Goal: Task Accomplishment & Management: Complete application form

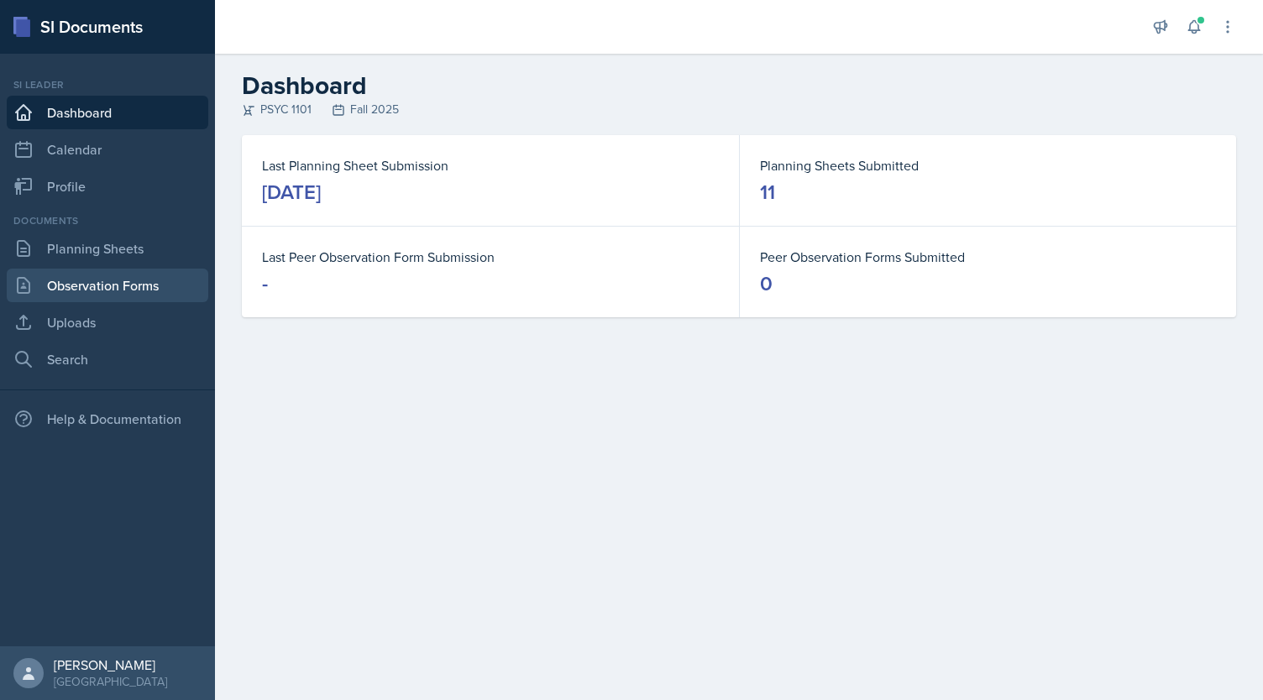
click at [156, 287] on link "Observation Forms" at bounding box center [108, 286] width 202 height 34
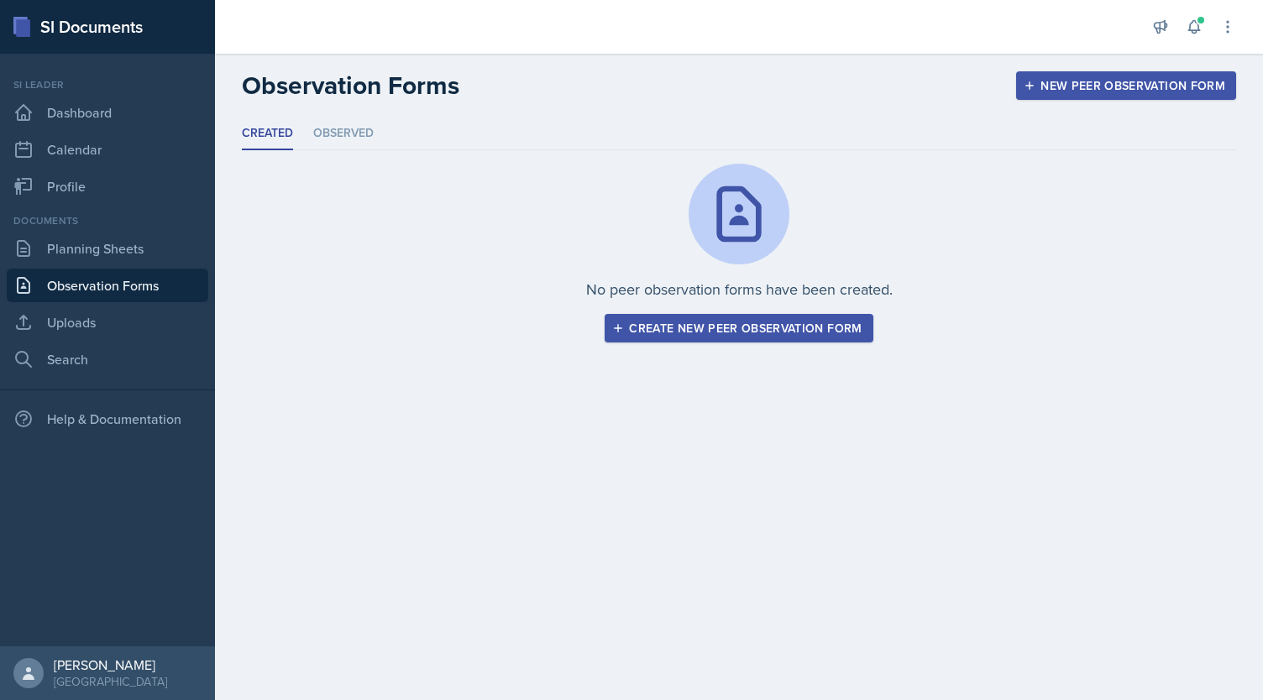
click at [741, 327] on div "Create new peer observation form" at bounding box center [738, 328] width 246 height 13
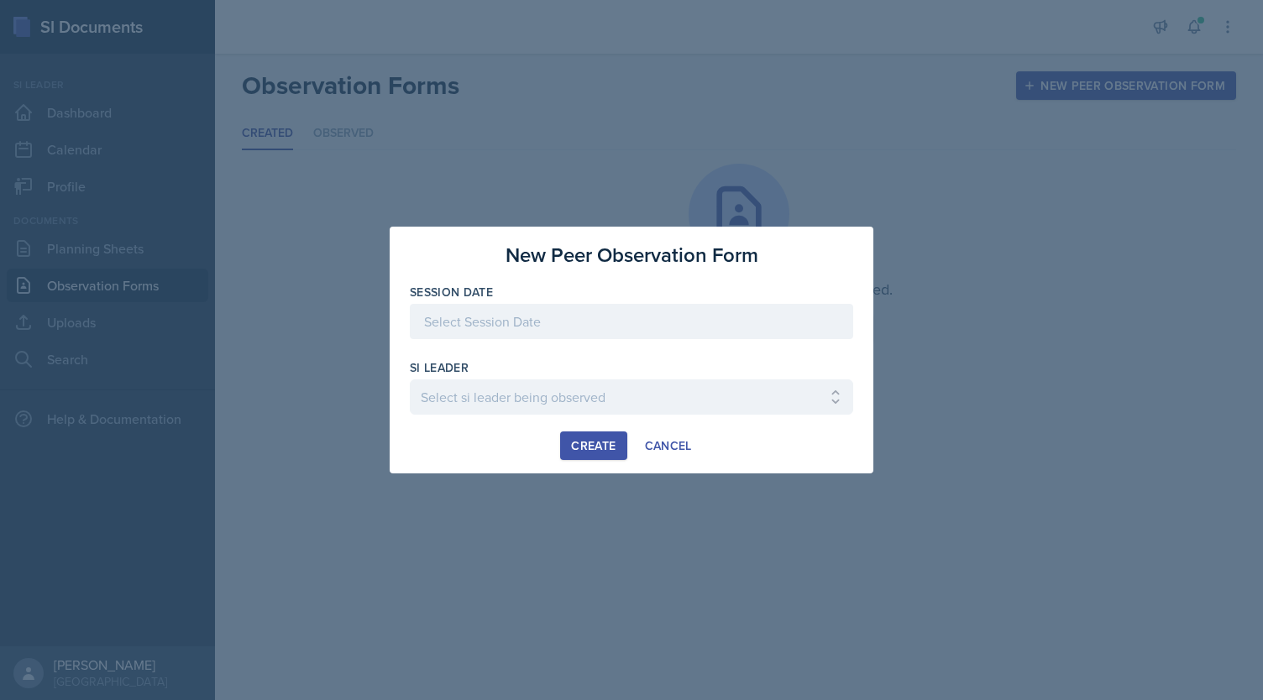
click at [588, 327] on div at bounding box center [631, 321] width 443 height 35
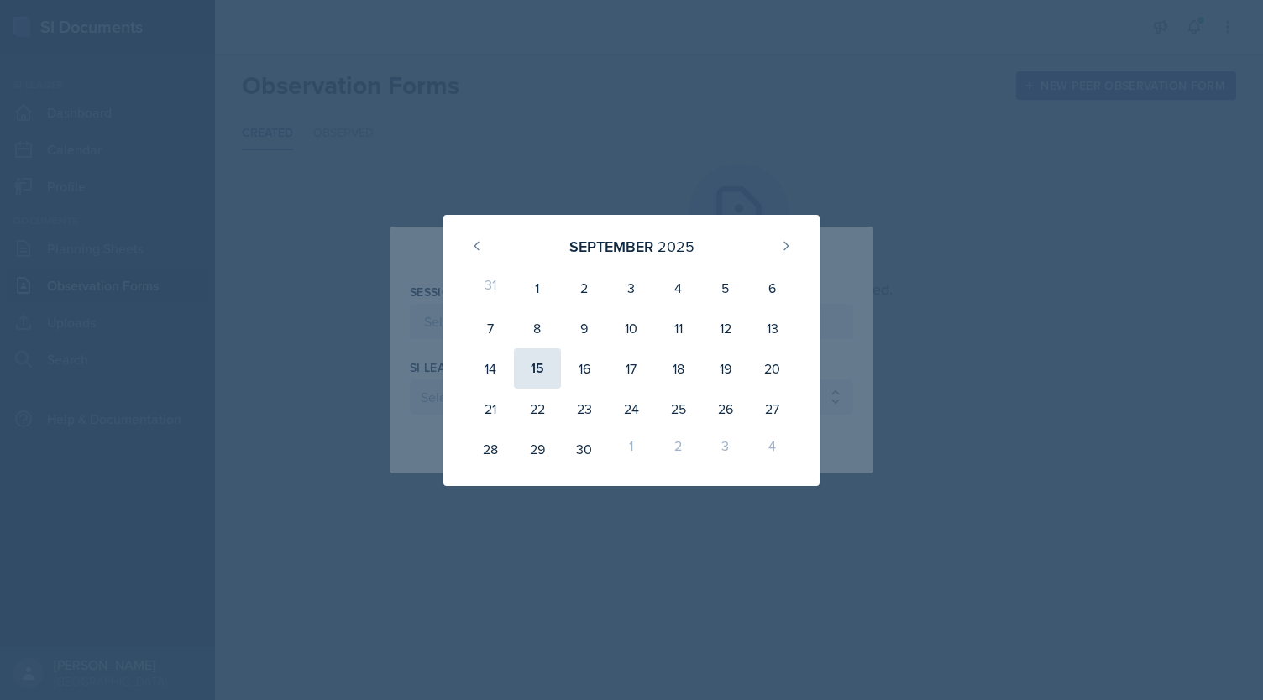
click at [544, 366] on div "15" at bounding box center [537, 368] width 47 height 40
type input "[DATE]"
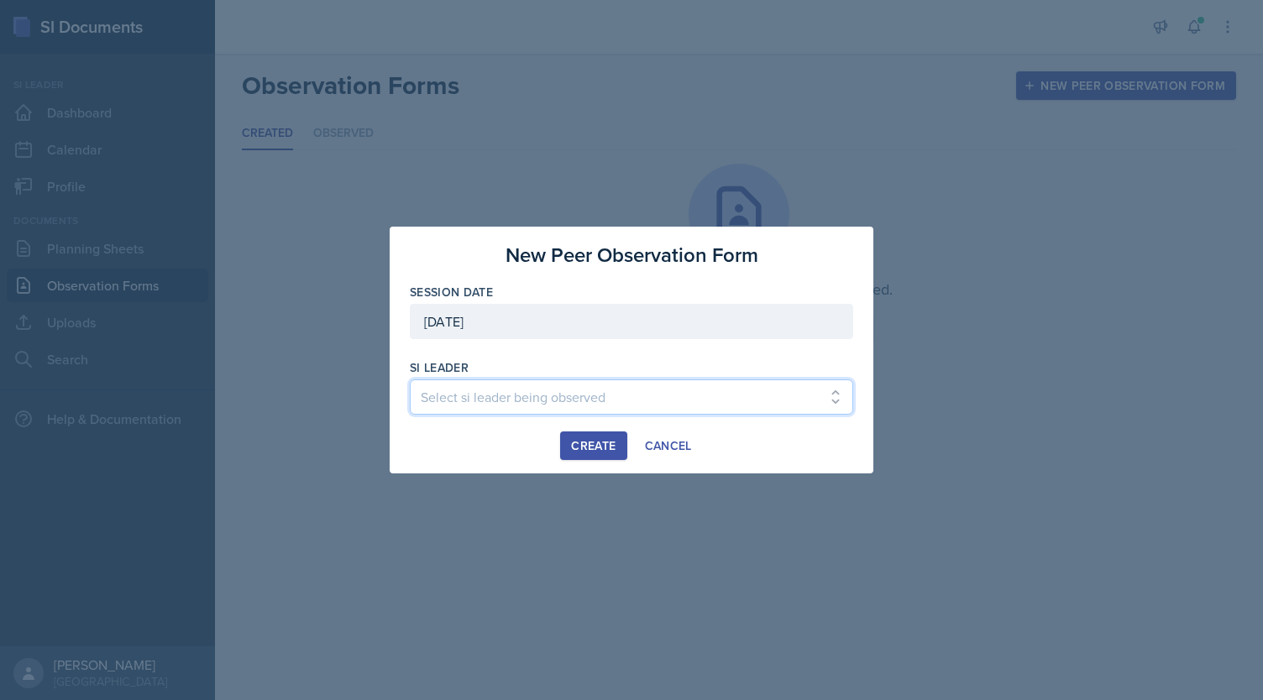
click at [520, 391] on select "Select si leader being observed [PERSON_NAME] / PSYC 2500 / The Phantoms of The…" at bounding box center [631, 397] width 443 height 35
click at [455, 398] on select "Select si leader being observed [PERSON_NAME] / PSYC 2500 / The Phantoms of The…" at bounding box center [631, 397] width 443 height 35
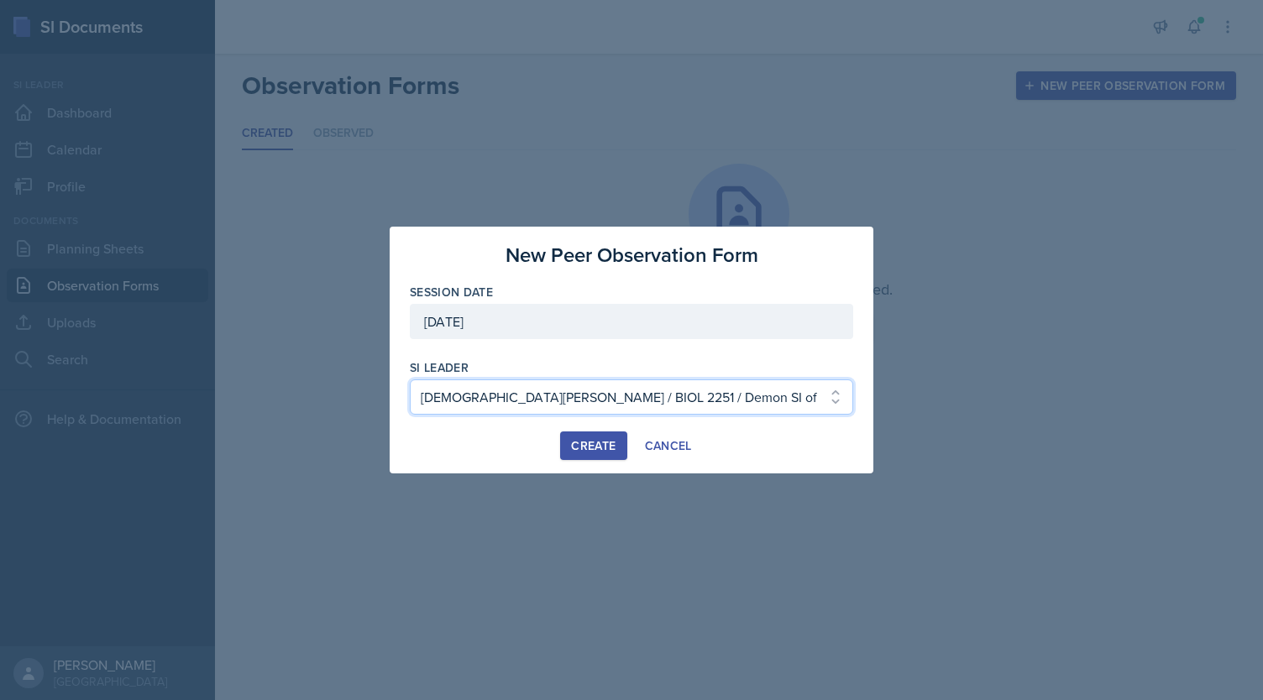
select select "32bd1468-5985-4ffb-aaa5-e4faee211699"
click at [410, 380] on select "Select si leader being observed [PERSON_NAME] / PSYC 2500 / The Phantoms of The…" at bounding box center [631, 397] width 443 height 35
click at [588, 448] on div "Create" at bounding box center [593, 445] width 44 height 13
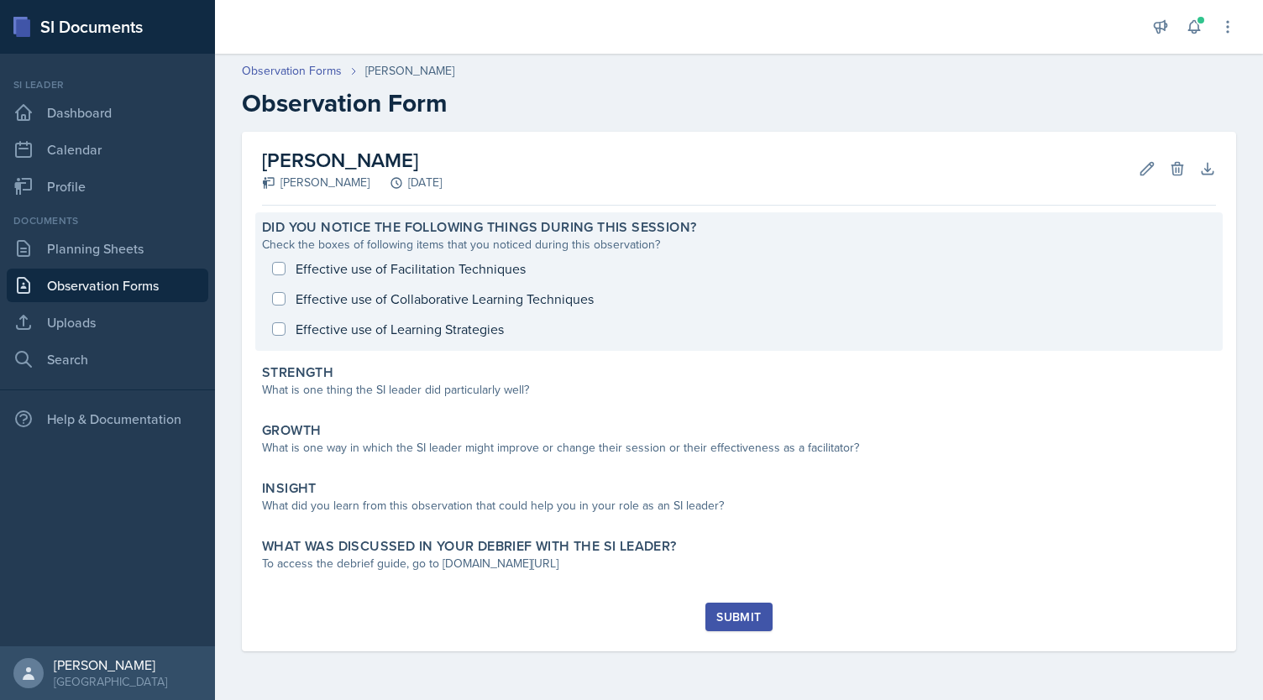
click at [277, 295] on div "Effective use of Facilitation Techniques Effective use of Collaborative Learnin…" at bounding box center [739, 299] width 954 height 91
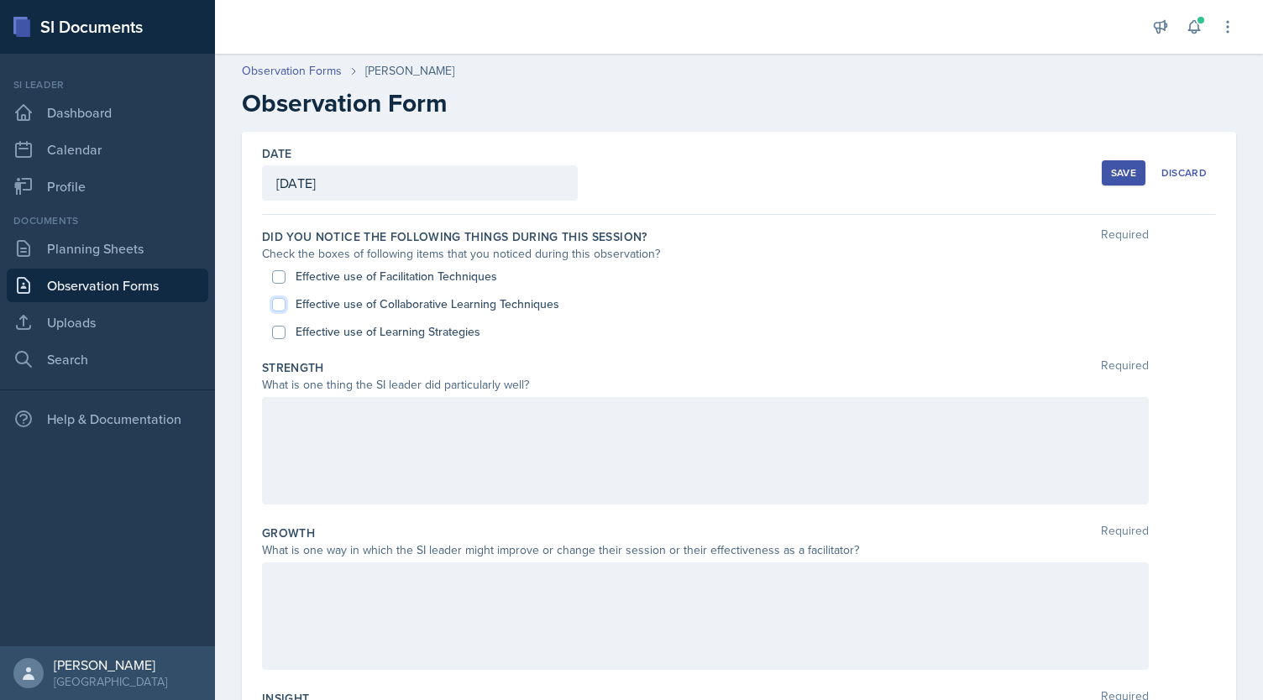
click at [281, 303] on input "Effective use of Collaborative Learning Techniques" at bounding box center [278, 304] width 13 height 13
checkbox input "true"
click at [275, 329] on input "Effective use of Learning Strategies" at bounding box center [278, 332] width 13 height 13
checkbox input "true"
click at [281, 276] on input "Effective use of Facilitation Techniques" at bounding box center [278, 276] width 13 height 13
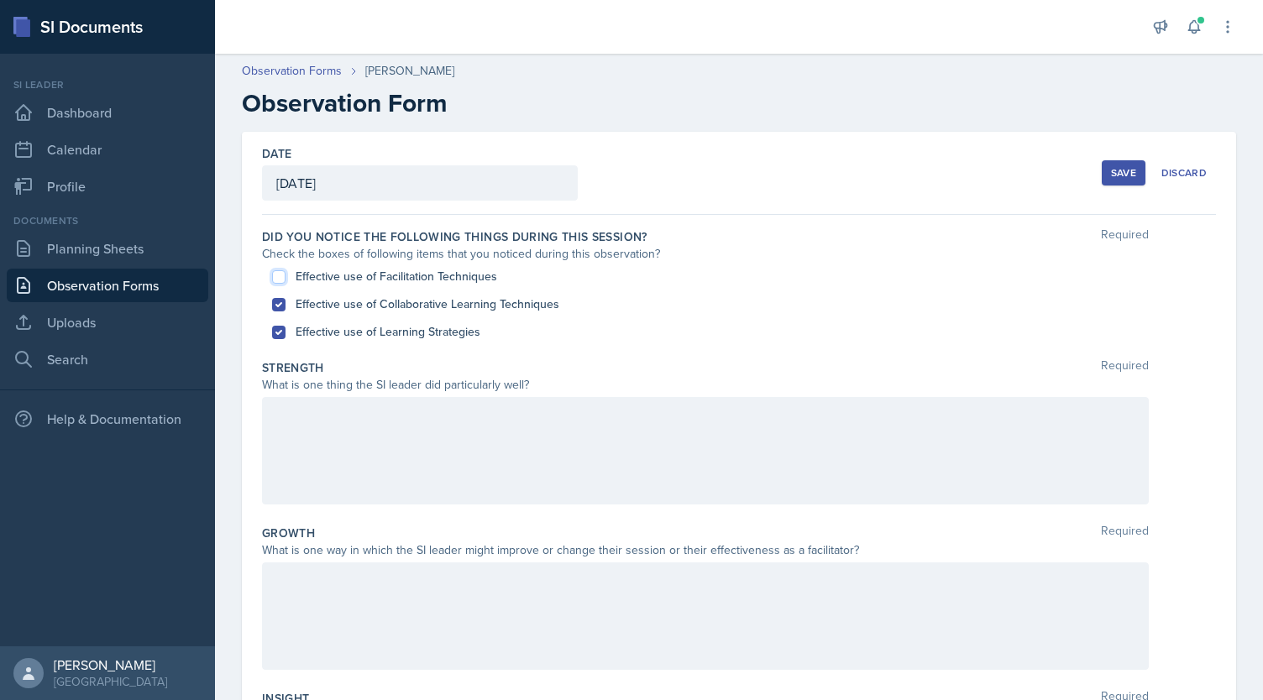
checkbox input "true"
click at [294, 464] on div at bounding box center [705, 450] width 887 height 107
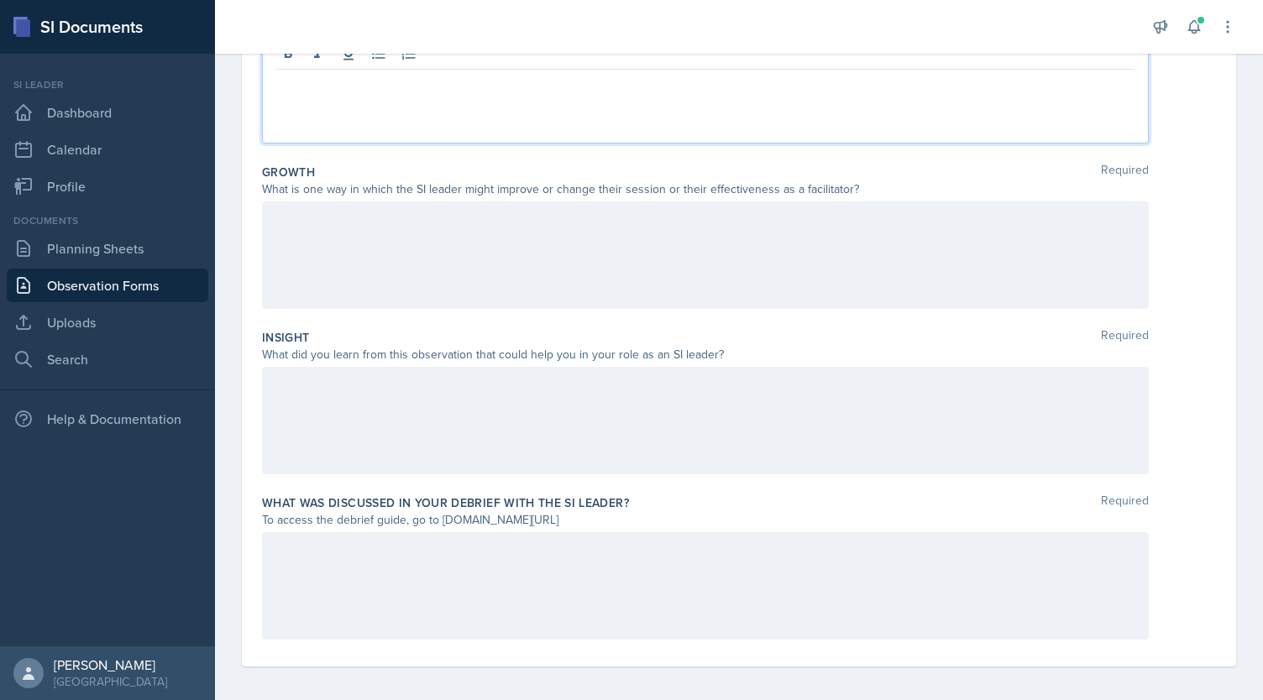
scroll to position [367, 0]
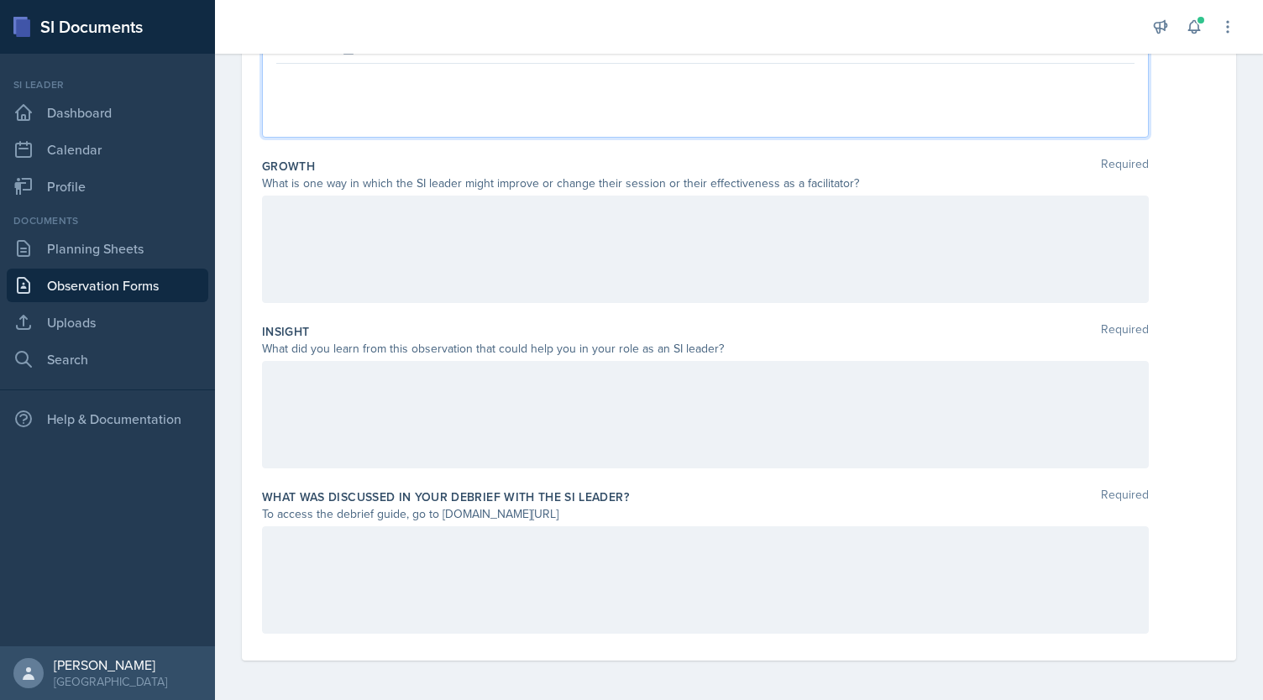
click at [374, 245] on div at bounding box center [705, 249] width 887 height 107
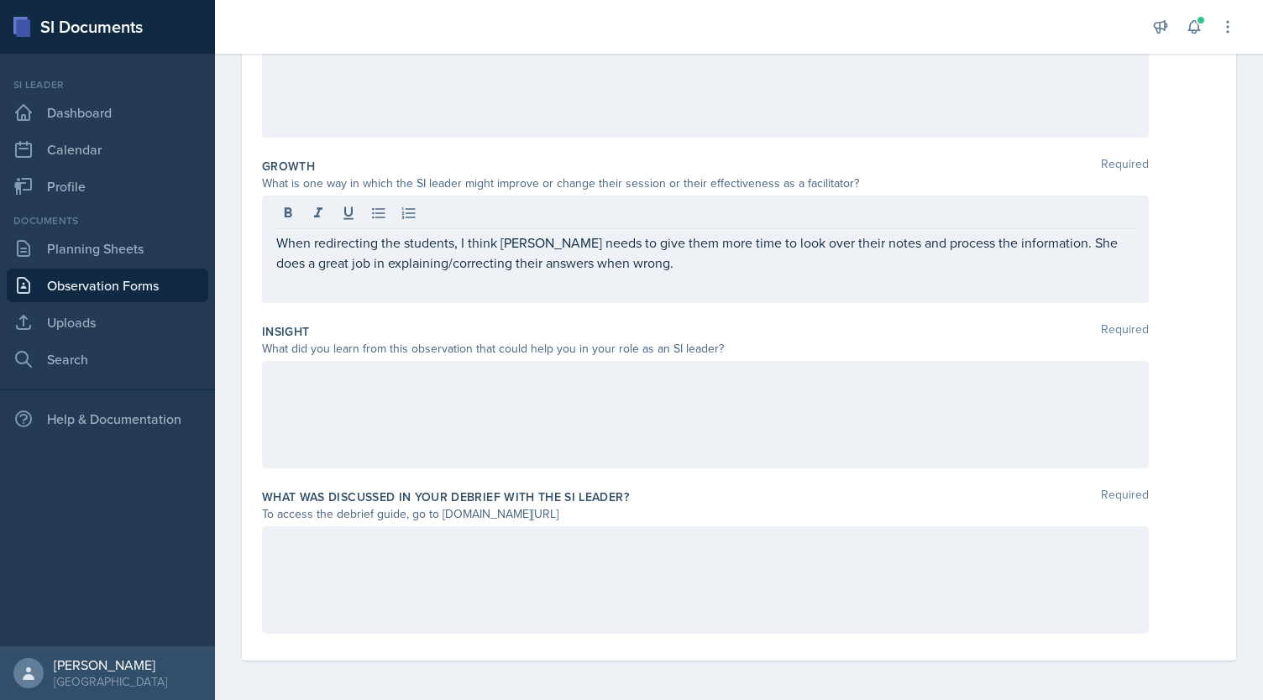
click at [754, 444] on div at bounding box center [705, 414] width 887 height 107
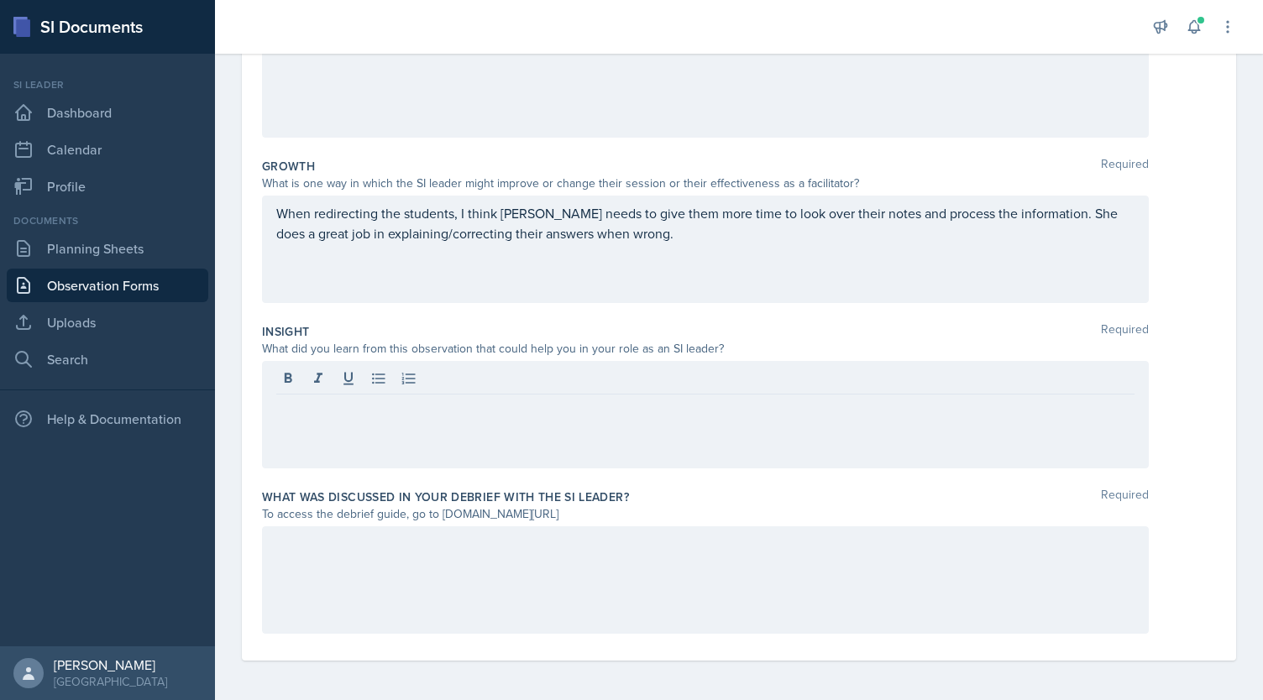
drag, startPoint x: 440, startPoint y: 510, endPoint x: 620, endPoint y: 514, distance: 180.6
click at [620, 514] on div "To access the debrief guide, go to [DOMAIN_NAME][URL]" at bounding box center [705, 514] width 887 height 18
copy div "[DOMAIN_NAME][URL]"
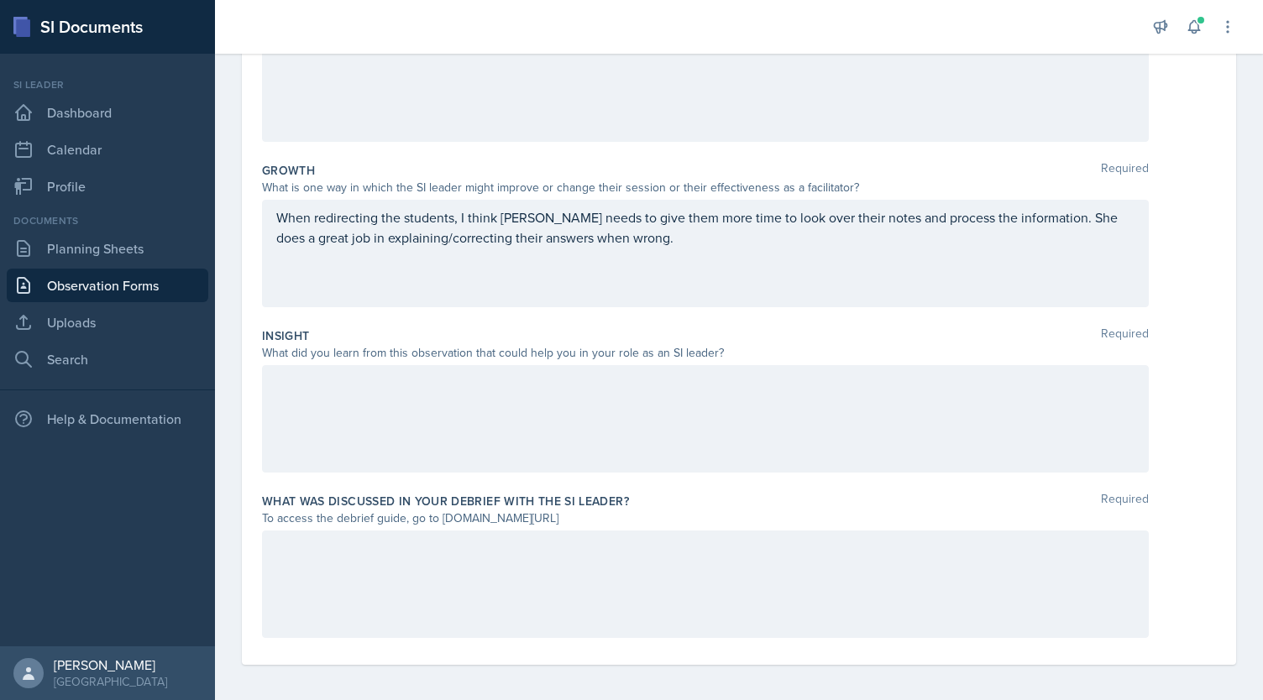
click at [443, 395] on div at bounding box center [705, 418] width 887 height 107
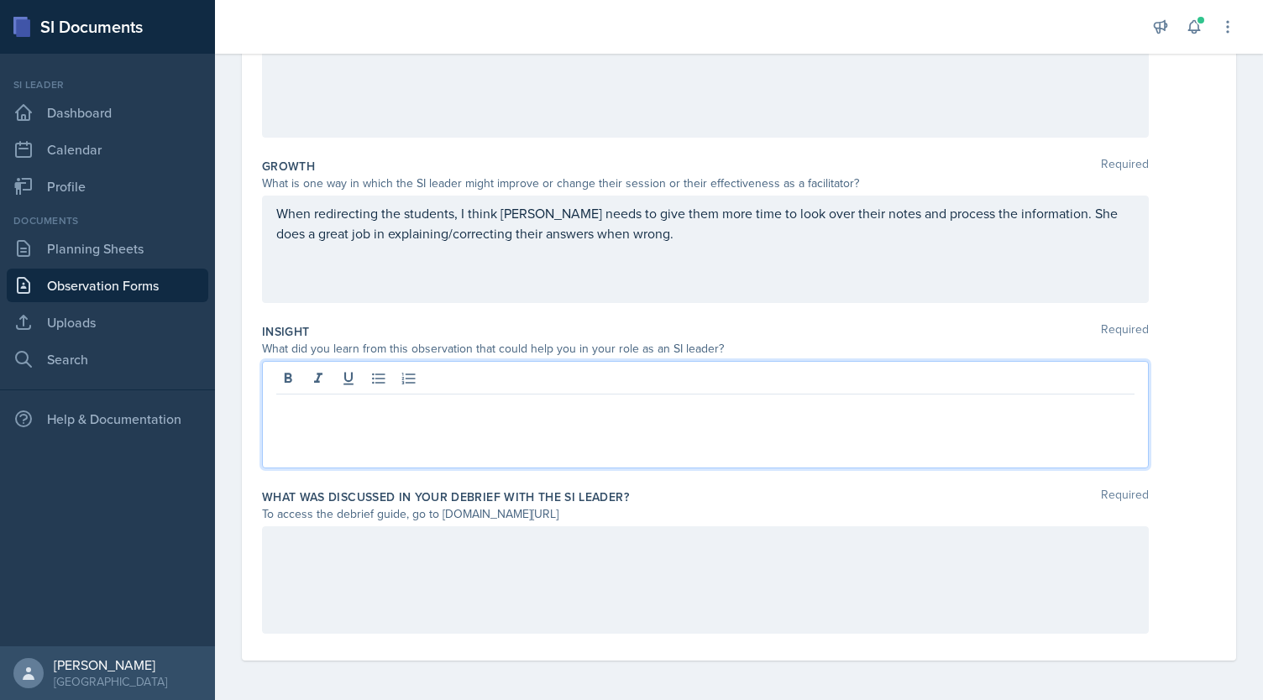
click at [672, 233] on p "When redirecting the students, I think [PERSON_NAME] needs to give them more ti…" at bounding box center [705, 223] width 858 height 40
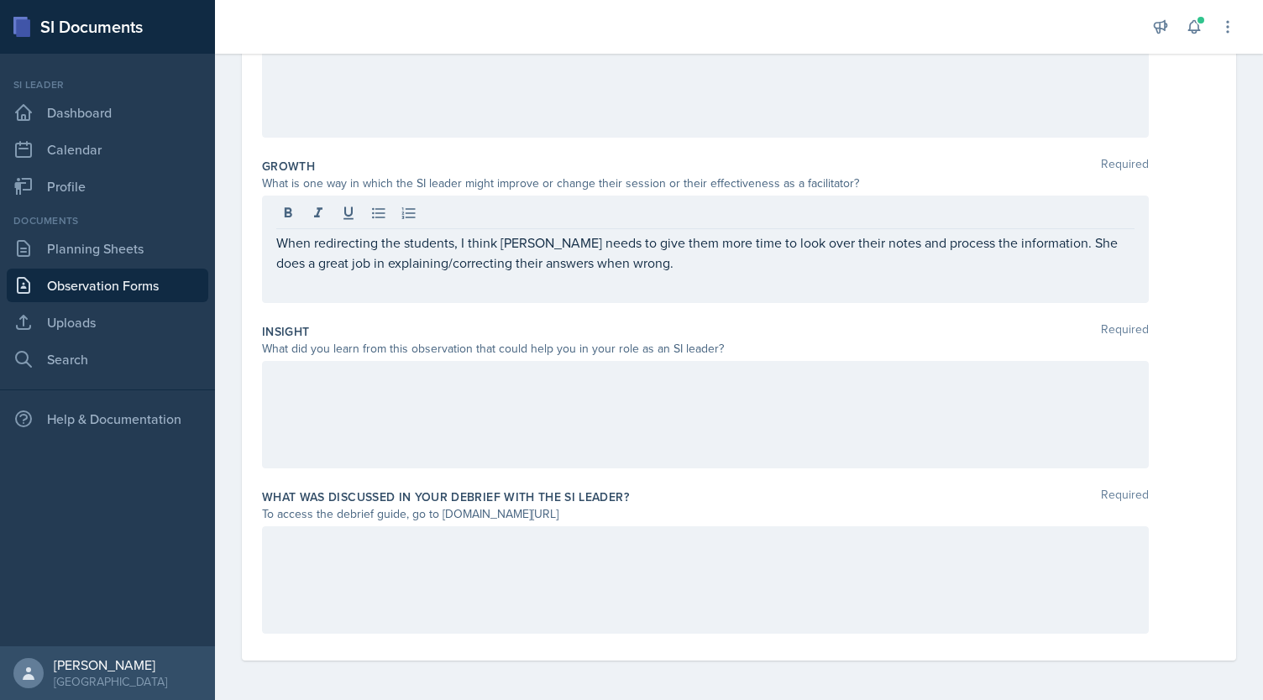
click at [512, 422] on div at bounding box center [705, 414] width 887 height 107
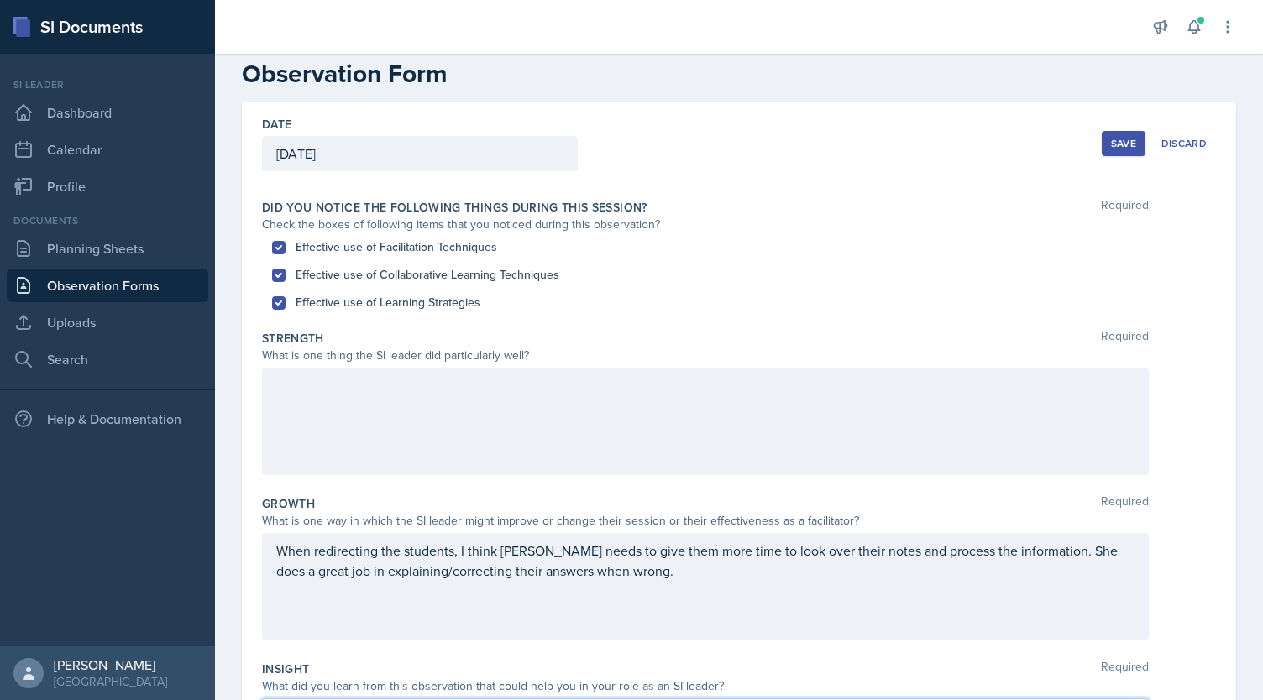
scroll to position [18, 0]
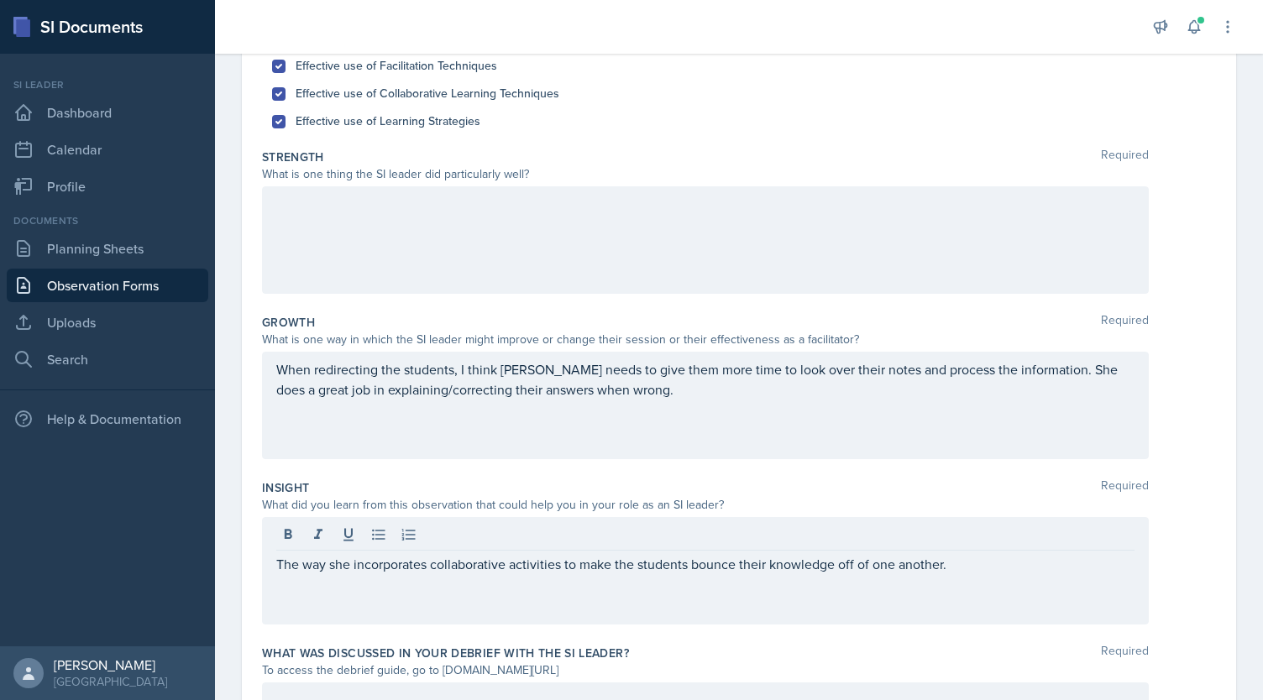
click at [566, 254] on div at bounding box center [705, 239] width 887 height 107
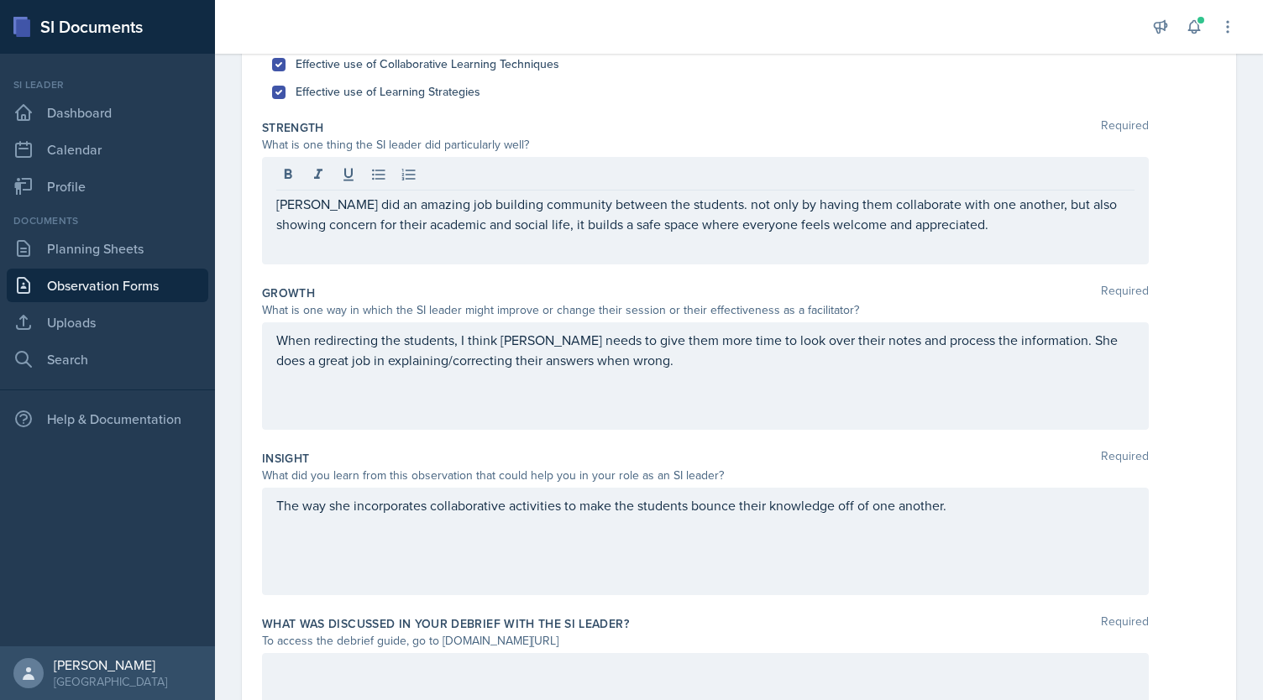
click at [963, 233] on div "[PERSON_NAME] did an amazing job building community between the students. not o…" at bounding box center [705, 210] width 887 height 107
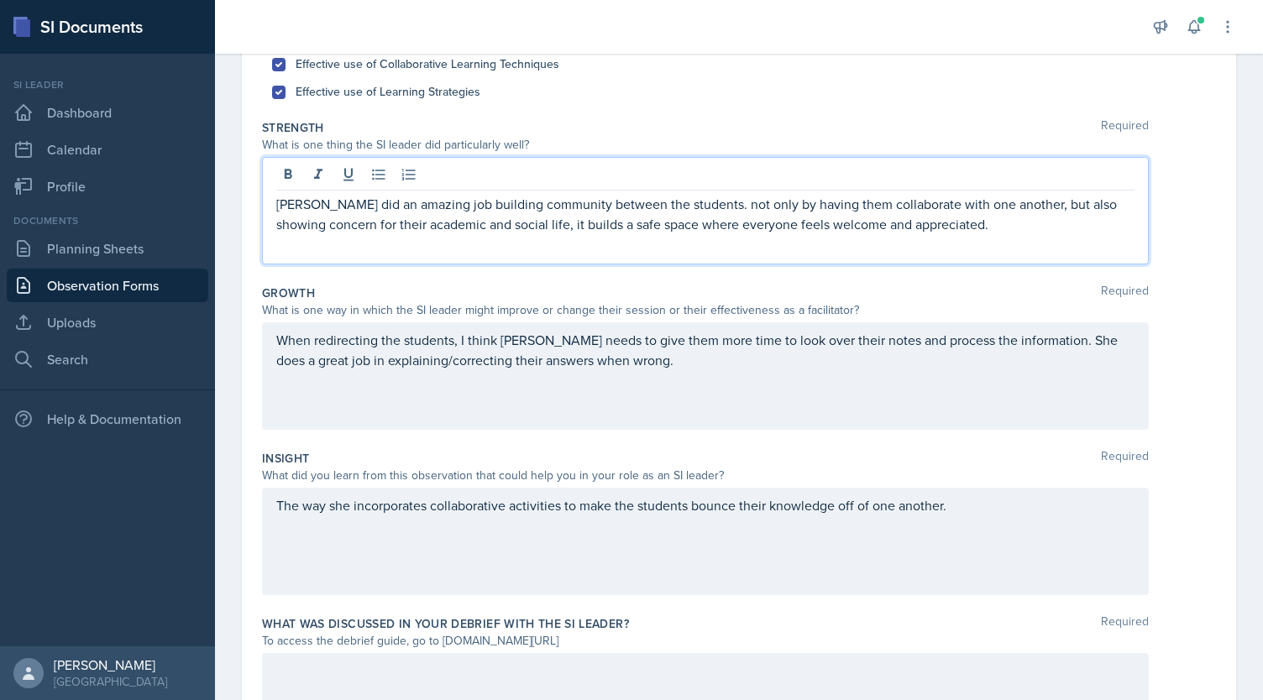
click at [953, 227] on p "[PERSON_NAME] did an amazing job building community between the students. not o…" at bounding box center [705, 214] width 858 height 40
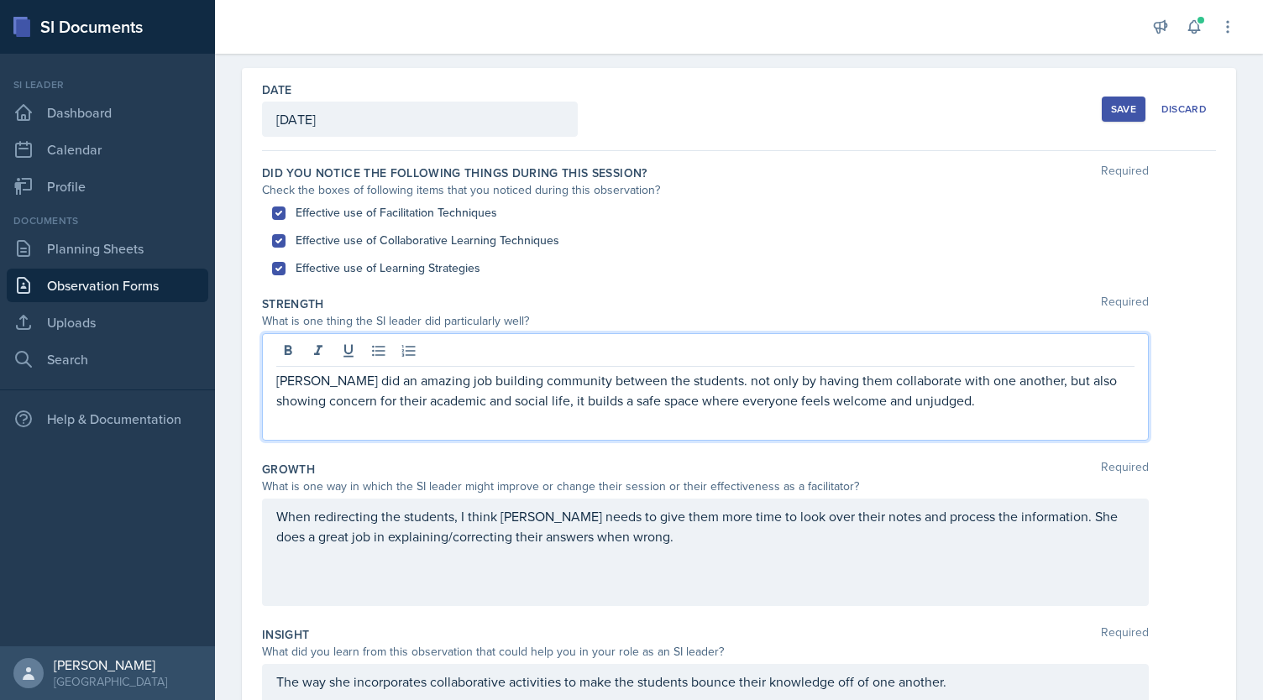
scroll to position [28, 0]
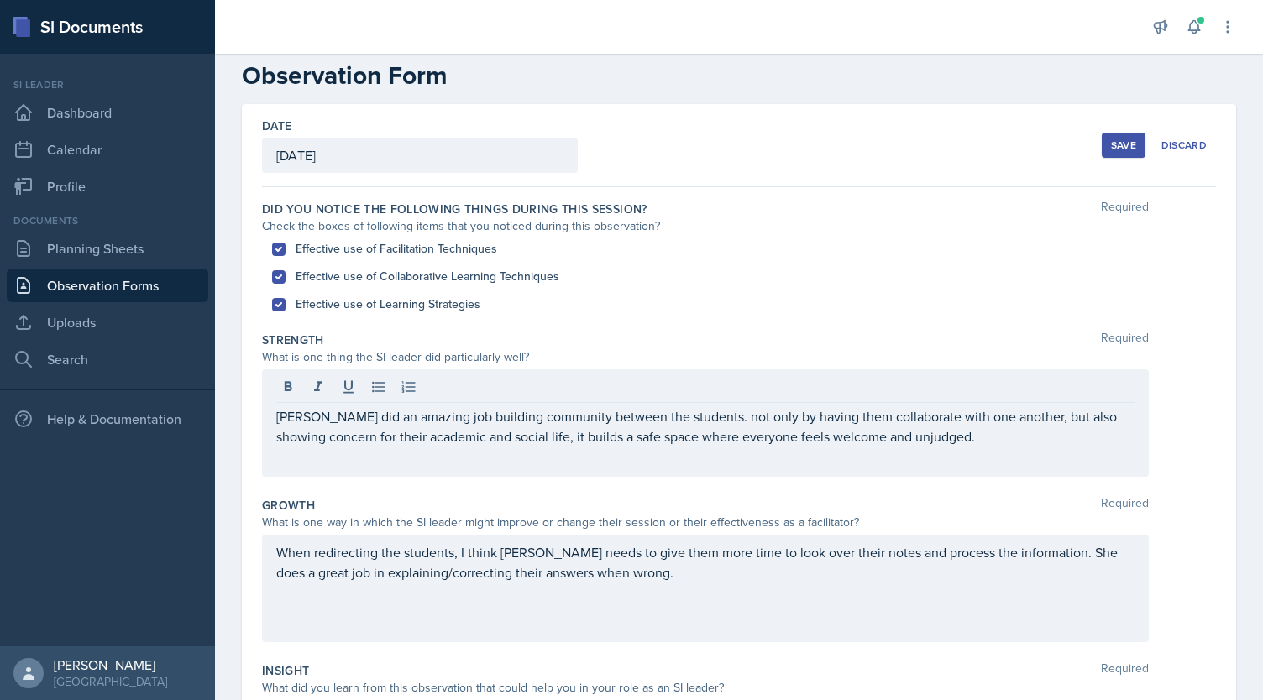
click at [720, 268] on div "Effective use of Collaborative Learning Techniques" at bounding box center [739, 277] width 934 height 28
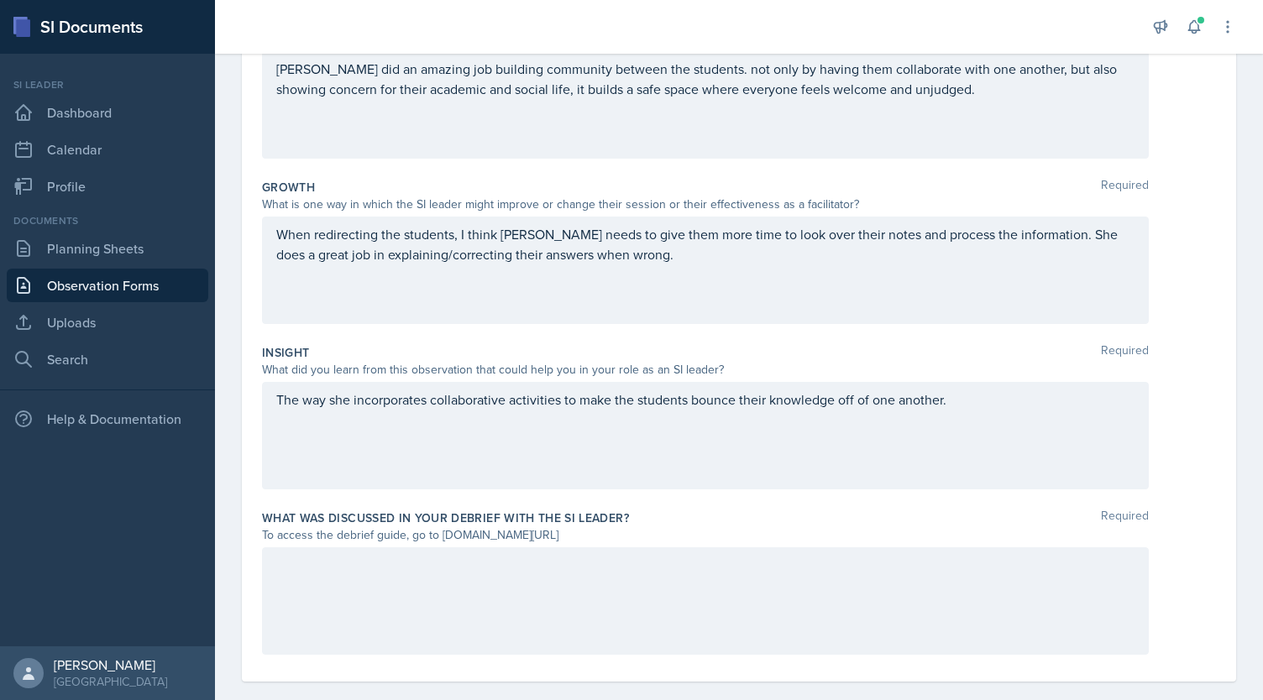
scroll to position [367, 0]
